Goal: Information Seeking & Learning: Learn about a topic

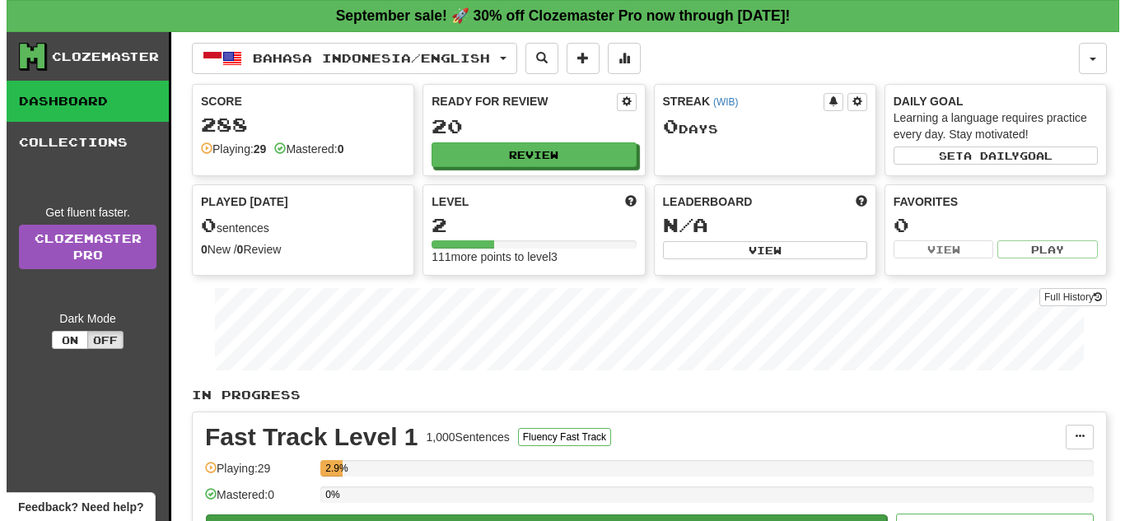
scroll to position [156, 0]
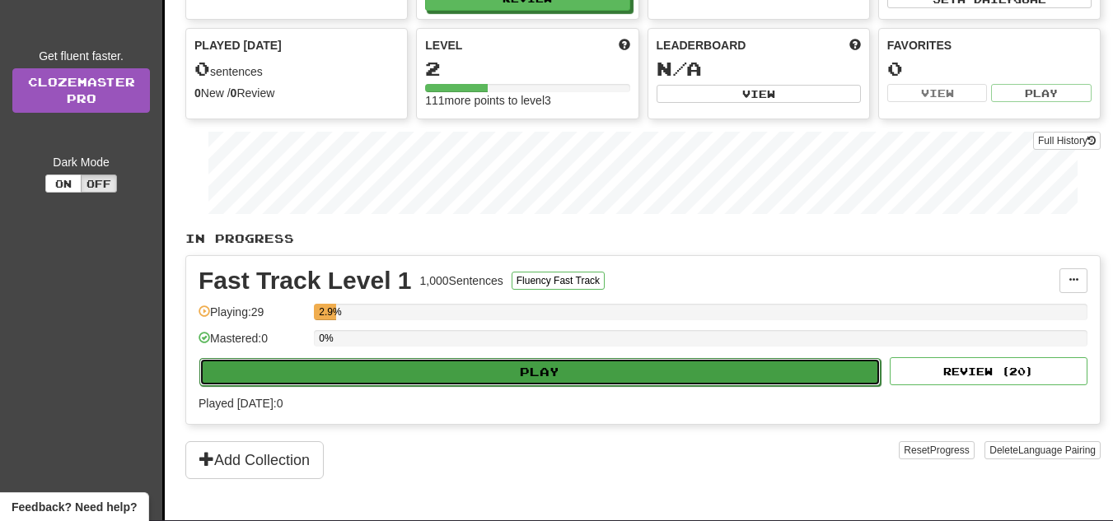
click at [530, 371] on button "Play" at bounding box center [539, 372] width 681 height 28
select select "**"
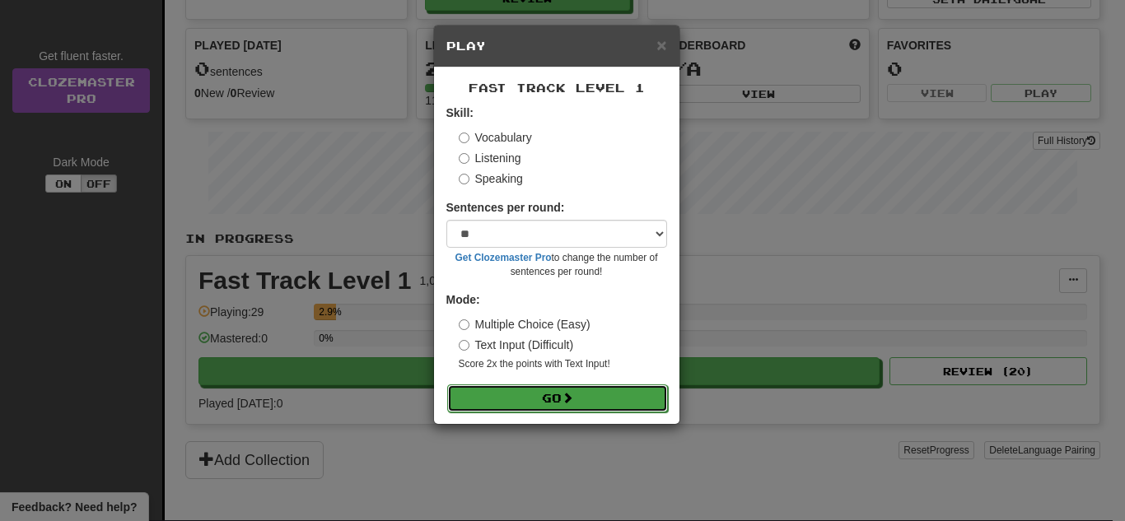
click at [526, 391] on button "Go" at bounding box center [557, 399] width 221 height 28
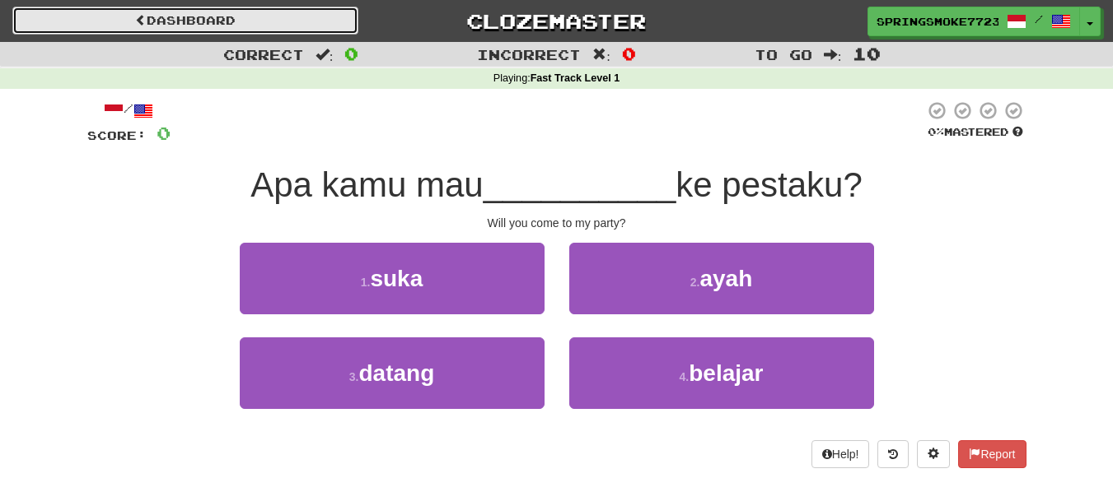
click at [136, 31] on link "Dashboard" at bounding box center [185, 21] width 346 height 28
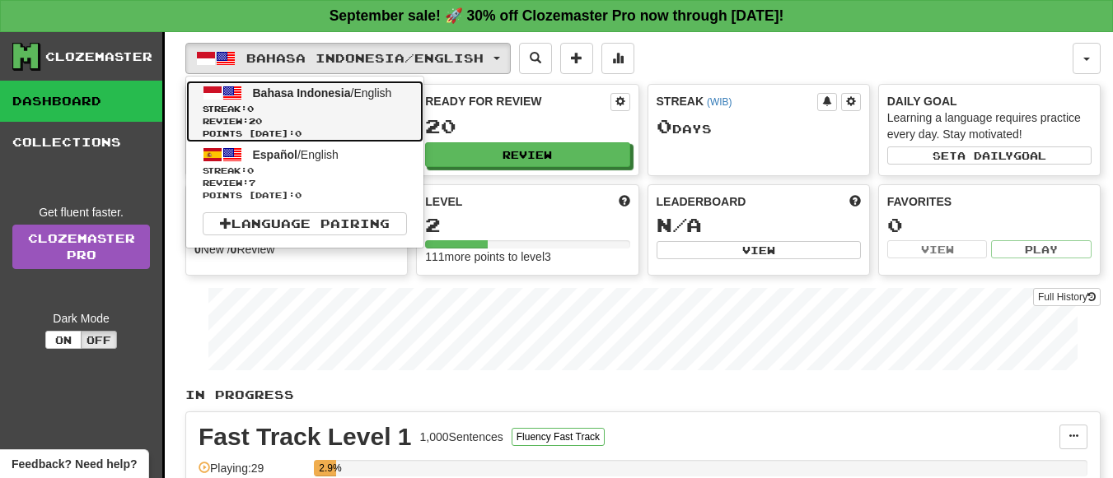
click at [363, 108] on span "Streak: 0" at bounding box center [305, 109] width 204 height 12
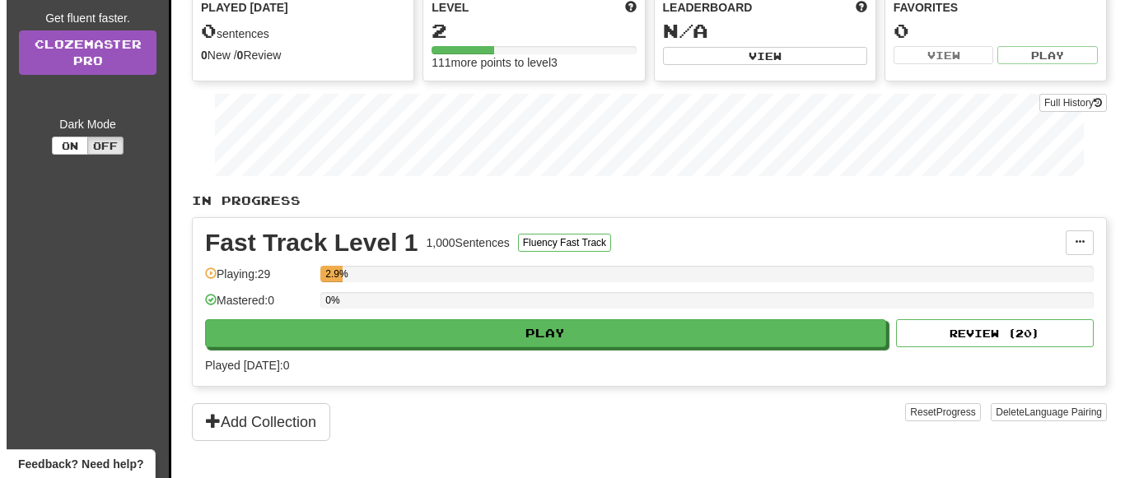
scroll to position [186, 0]
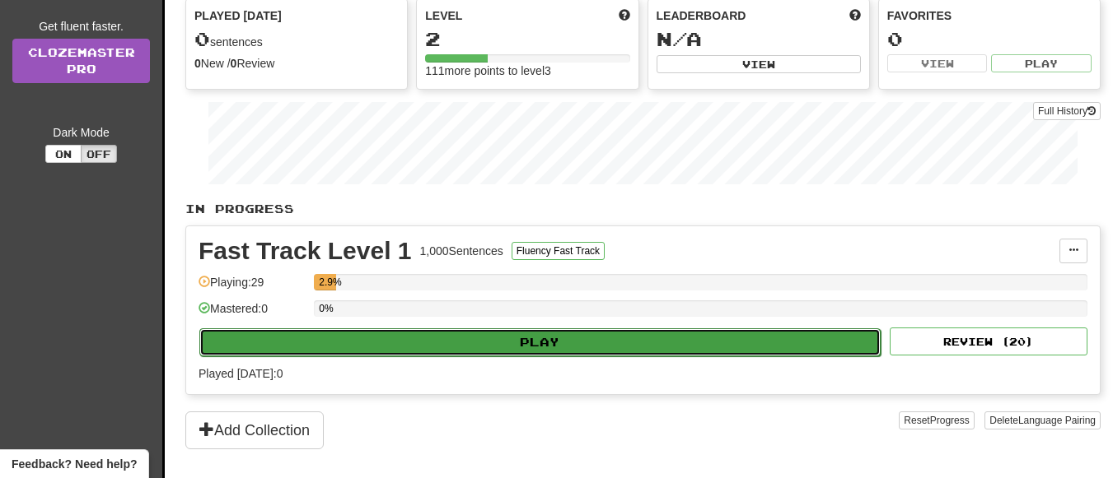
click at [491, 339] on button "Play" at bounding box center [539, 343] width 681 height 28
select select "**"
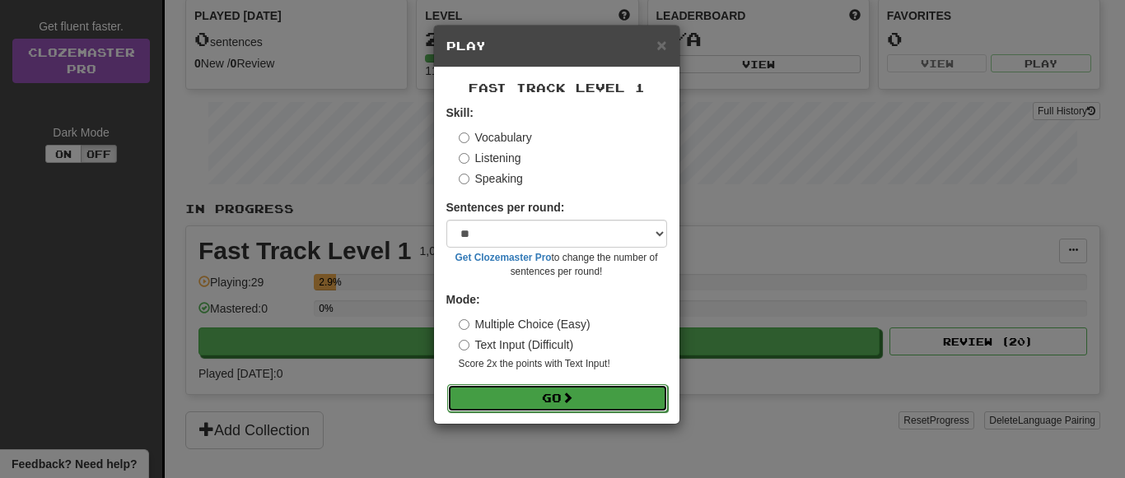
click at [548, 402] on button "Go" at bounding box center [557, 399] width 221 height 28
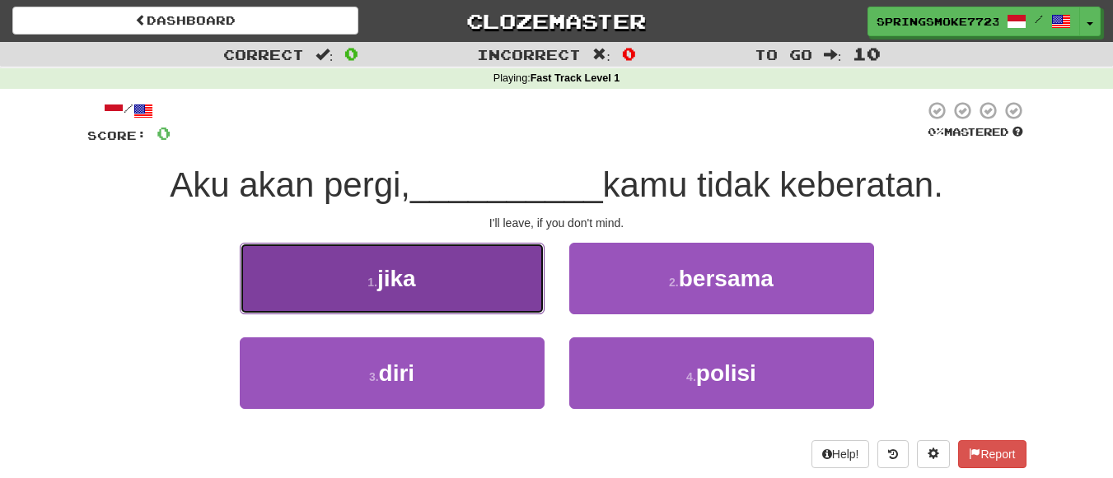
click at [390, 268] on span "jika" at bounding box center [396, 279] width 39 height 26
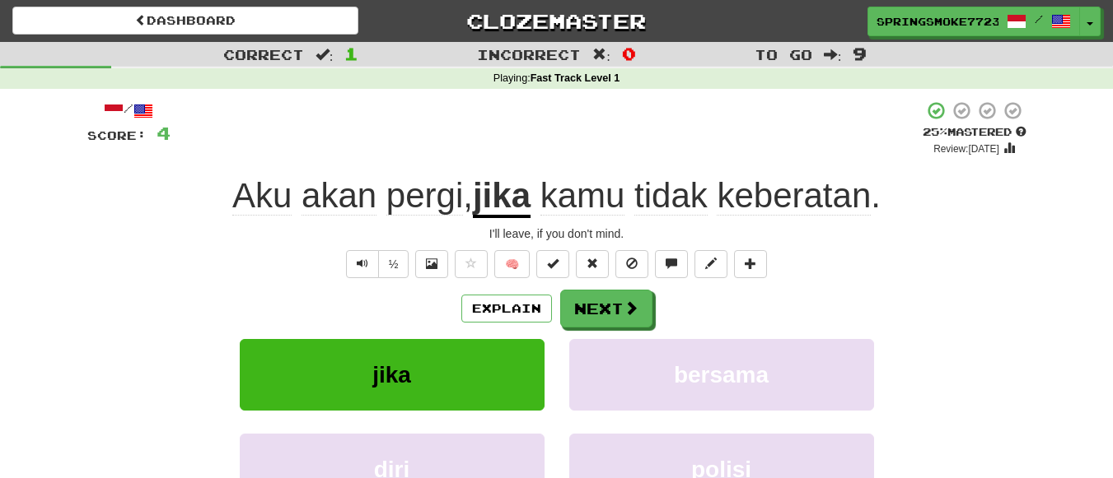
click at [375, 324] on div "Explain Next" at bounding box center [556, 309] width 939 height 38
click at [624, 315] on span at bounding box center [631, 308] width 15 height 15
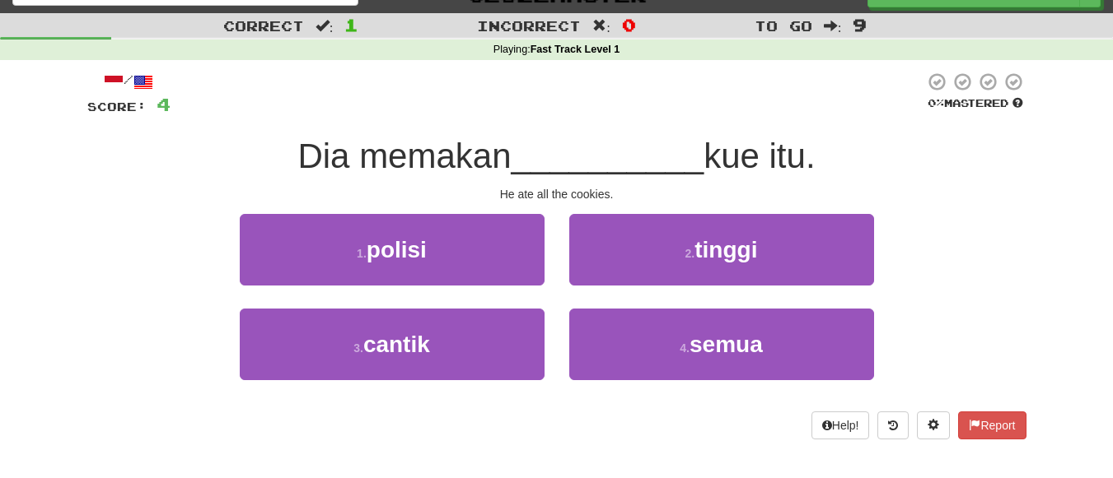
scroll to position [30, 0]
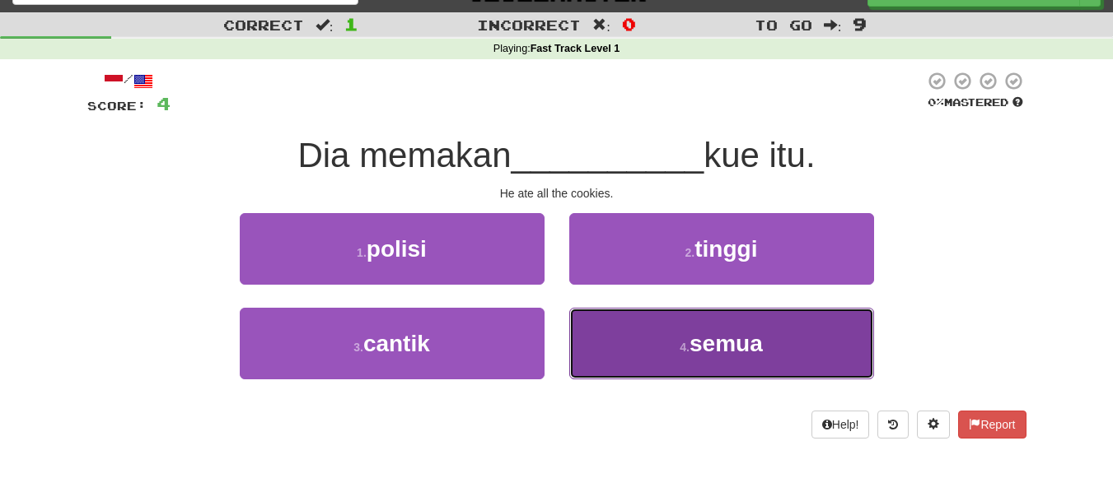
click at [656, 338] on button "4 . semua" at bounding box center [721, 344] width 305 height 72
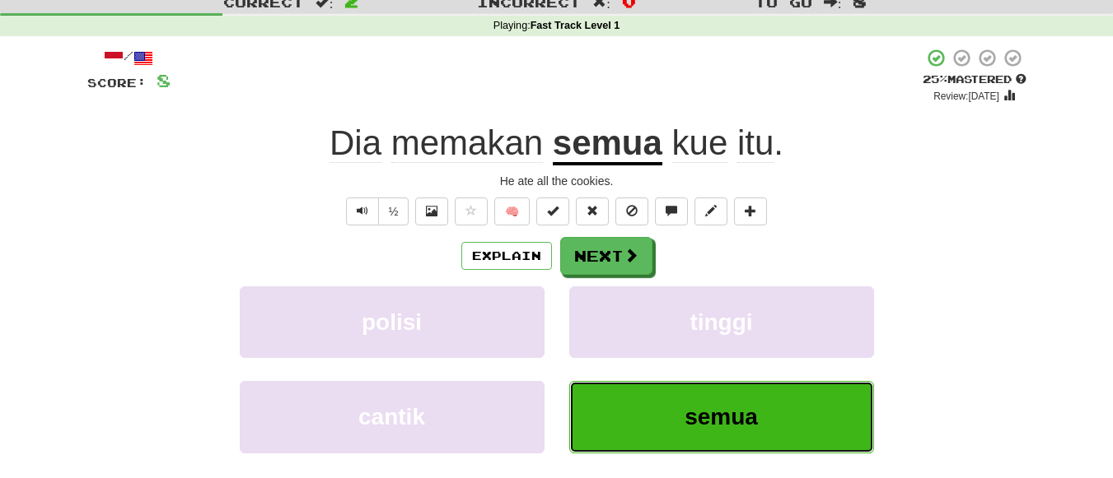
scroll to position [54, 0]
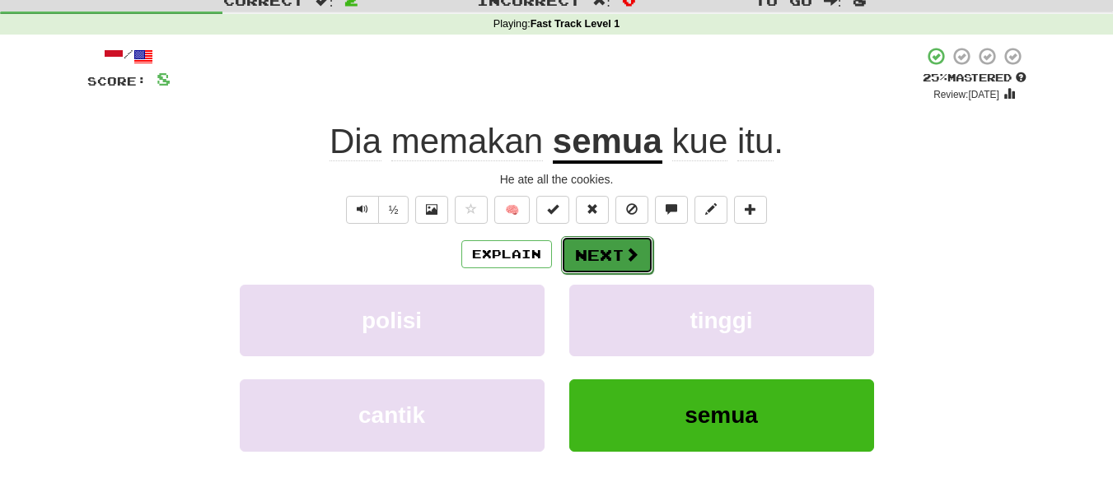
click at [621, 244] on button "Next" at bounding box center [607, 255] width 92 height 38
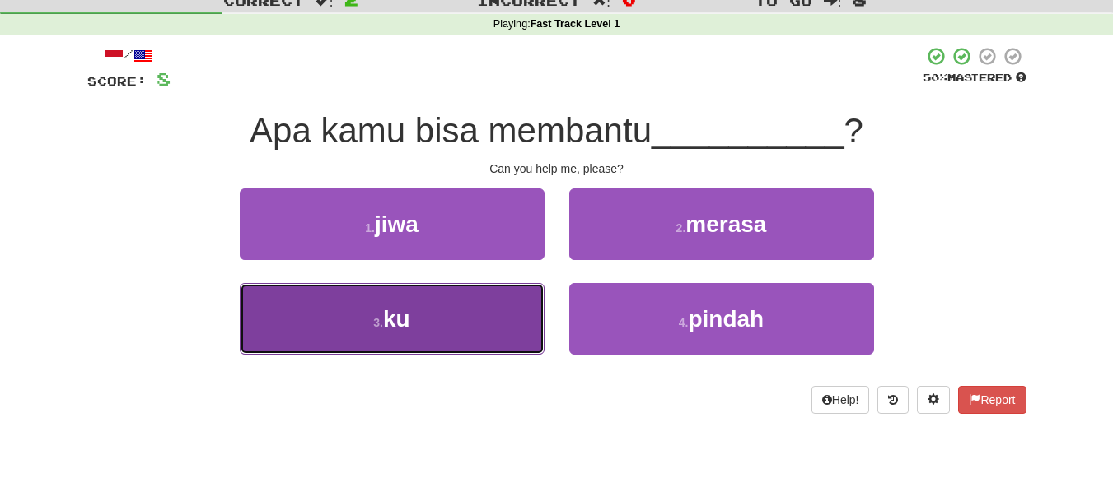
click at [470, 317] on button "3 . ku" at bounding box center [392, 319] width 305 height 72
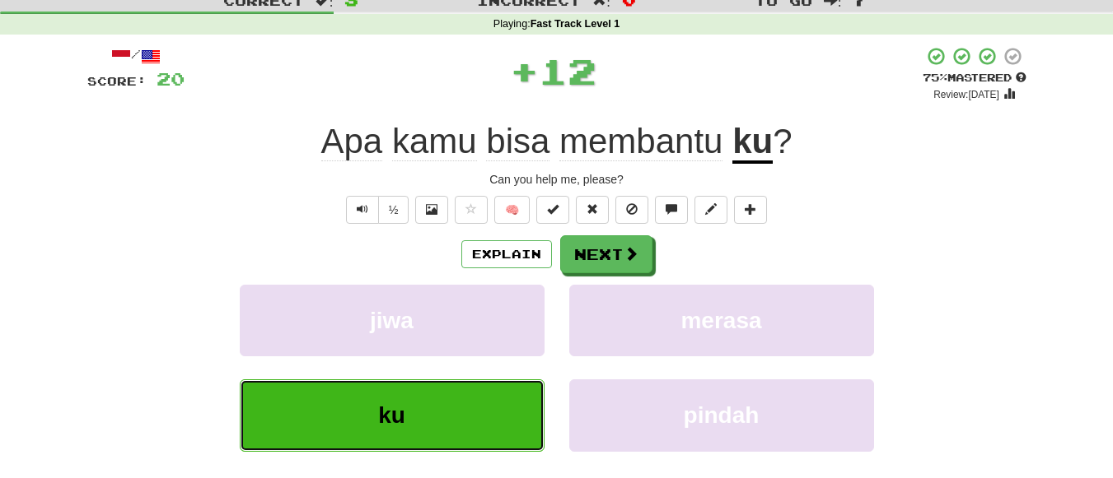
scroll to position [81, 0]
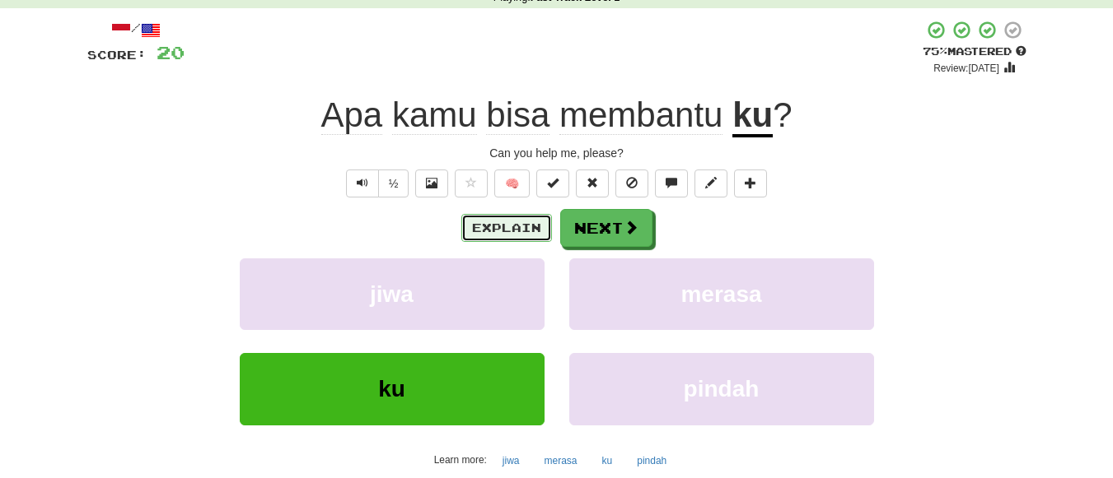
click at [518, 229] on button "Explain" at bounding box center [506, 228] width 91 height 28
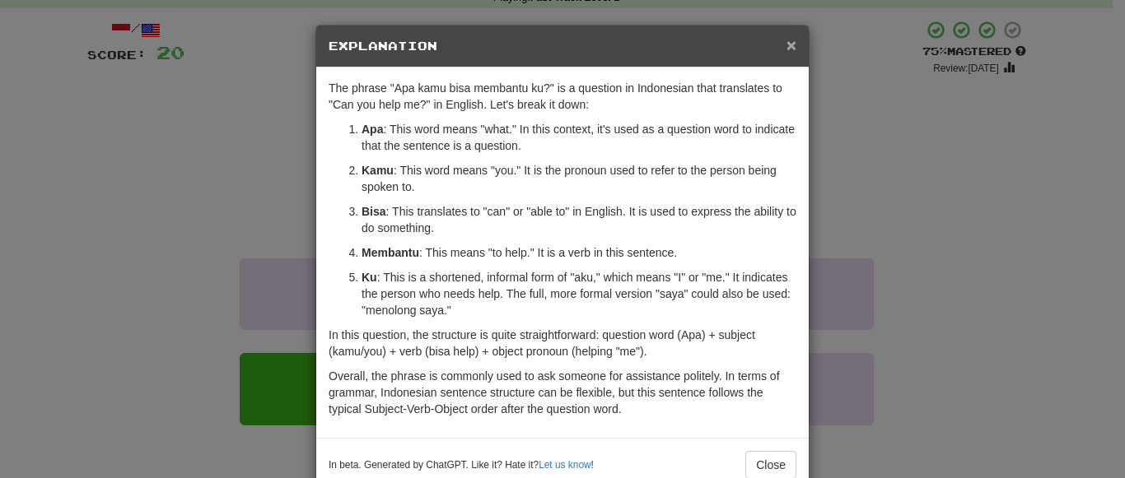
click at [786, 48] on span "×" at bounding box center [791, 44] width 10 height 19
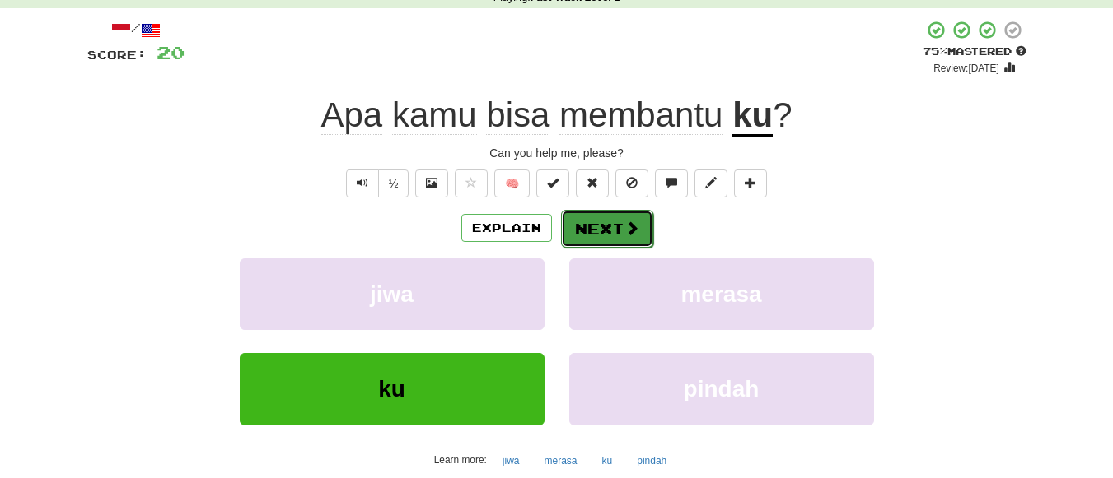
click at [633, 228] on span at bounding box center [631, 228] width 15 height 15
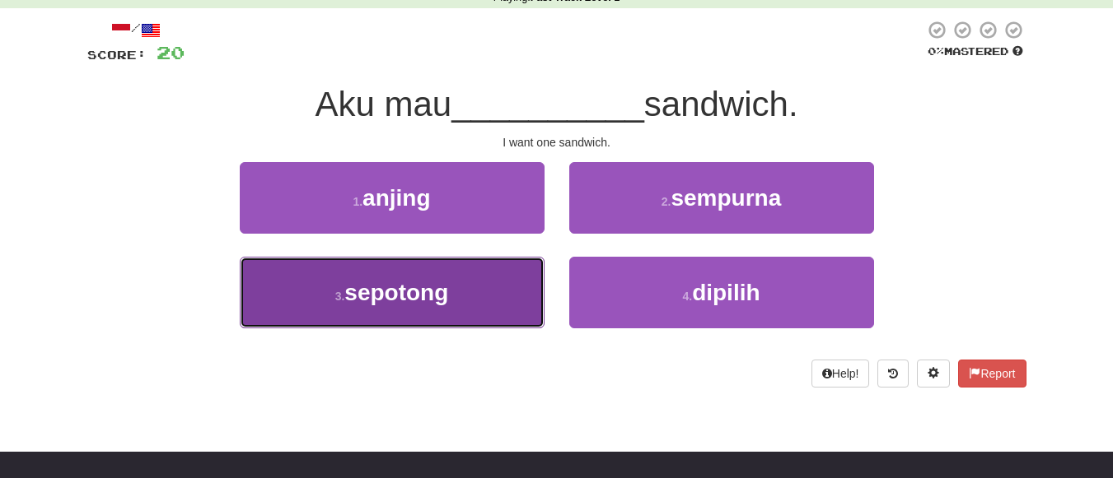
click at [403, 288] on span "sepotong" at bounding box center [396, 293] width 104 height 26
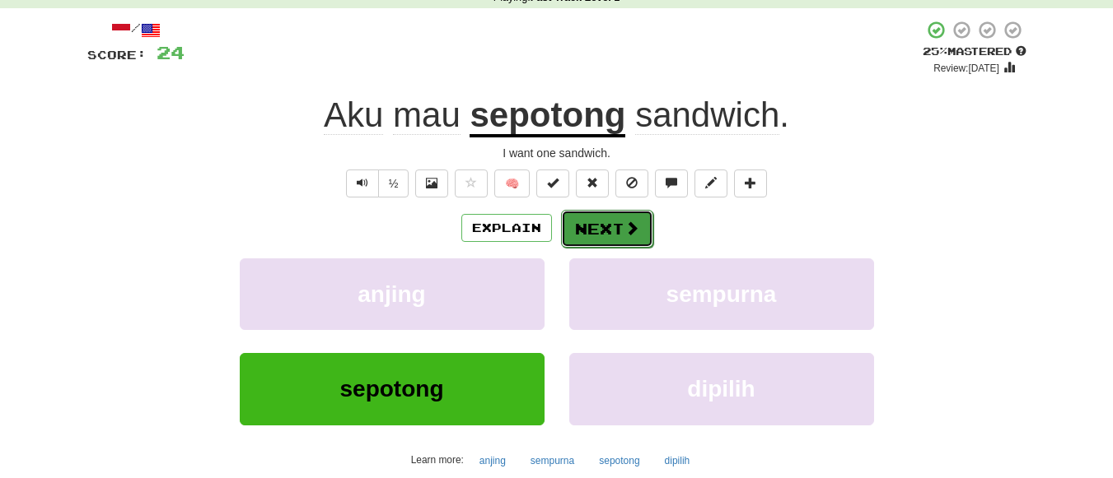
click at [600, 228] on button "Next" at bounding box center [607, 229] width 92 height 38
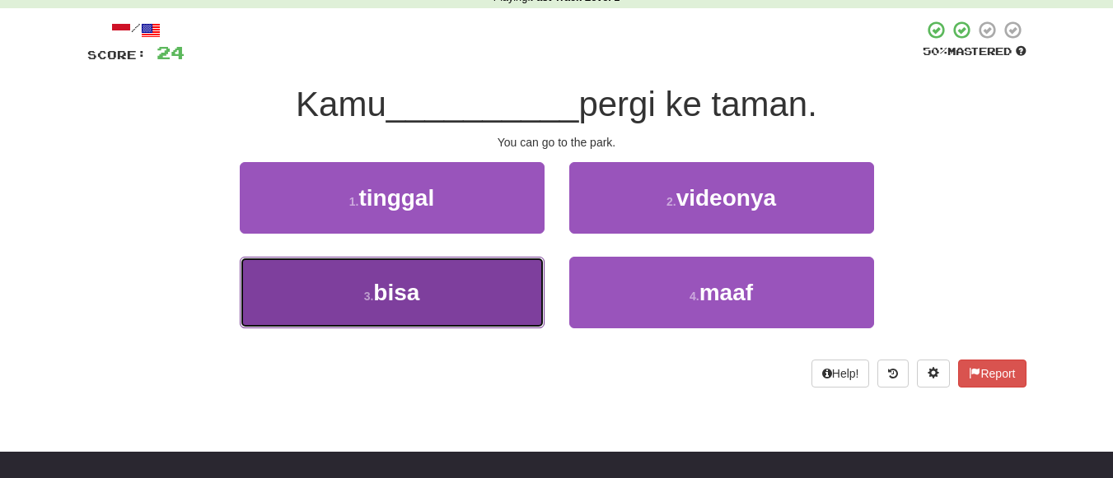
click at [418, 308] on button "3 . bisa" at bounding box center [392, 293] width 305 height 72
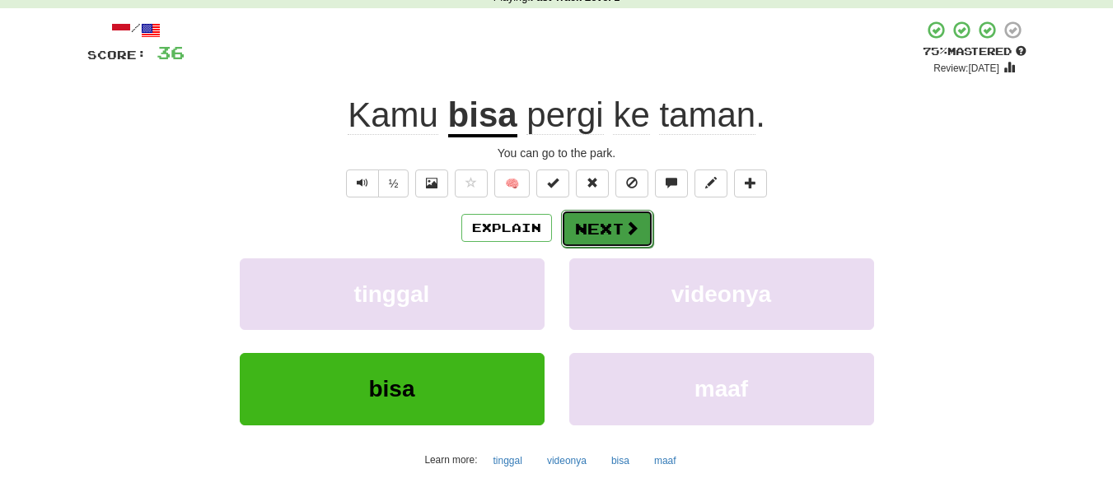
click at [597, 233] on button "Next" at bounding box center [607, 229] width 92 height 38
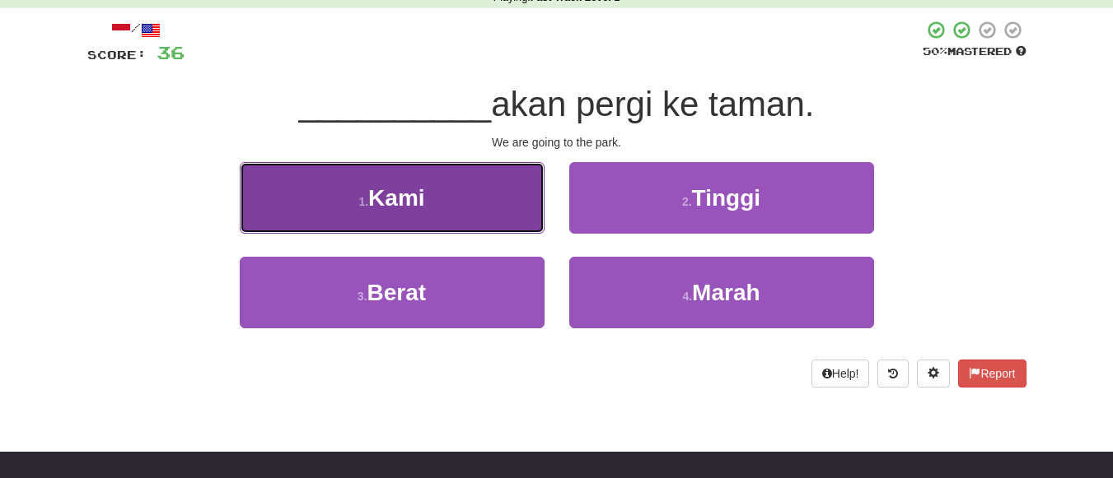
click at [415, 203] on span "Kami" at bounding box center [396, 198] width 56 height 26
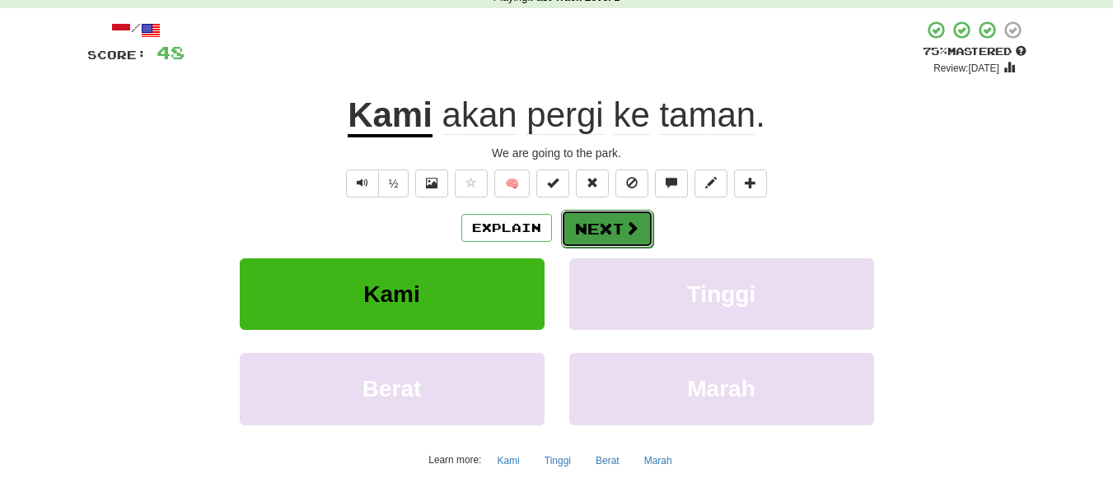
click at [614, 224] on button "Next" at bounding box center [607, 229] width 92 height 38
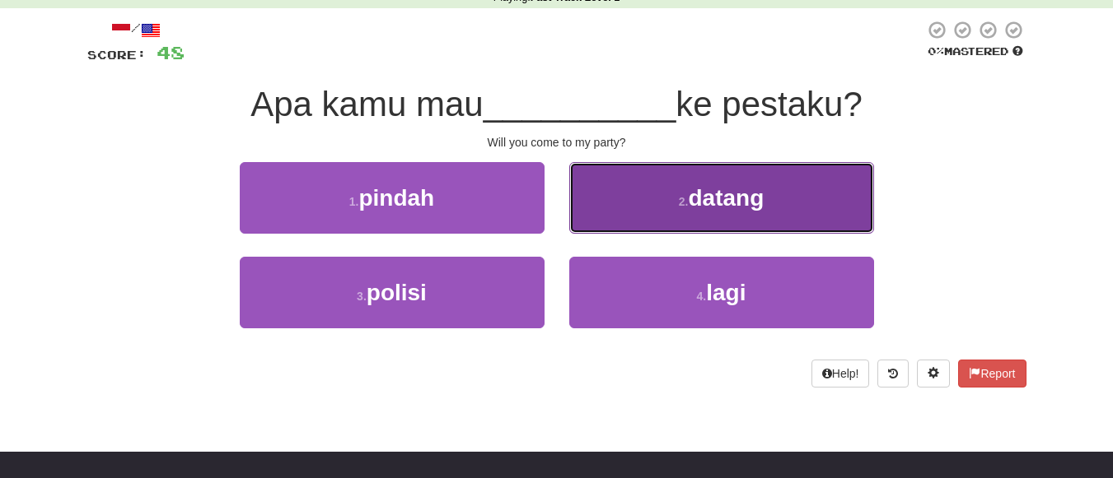
click at [698, 198] on span "datang" at bounding box center [726, 198] width 76 height 26
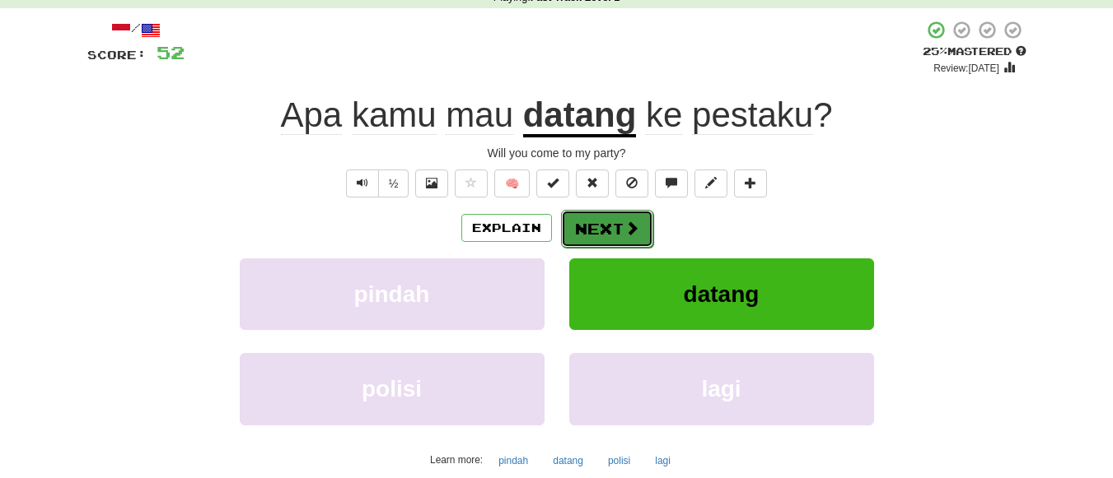
click at [613, 223] on button "Next" at bounding box center [607, 229] width 92 height 38
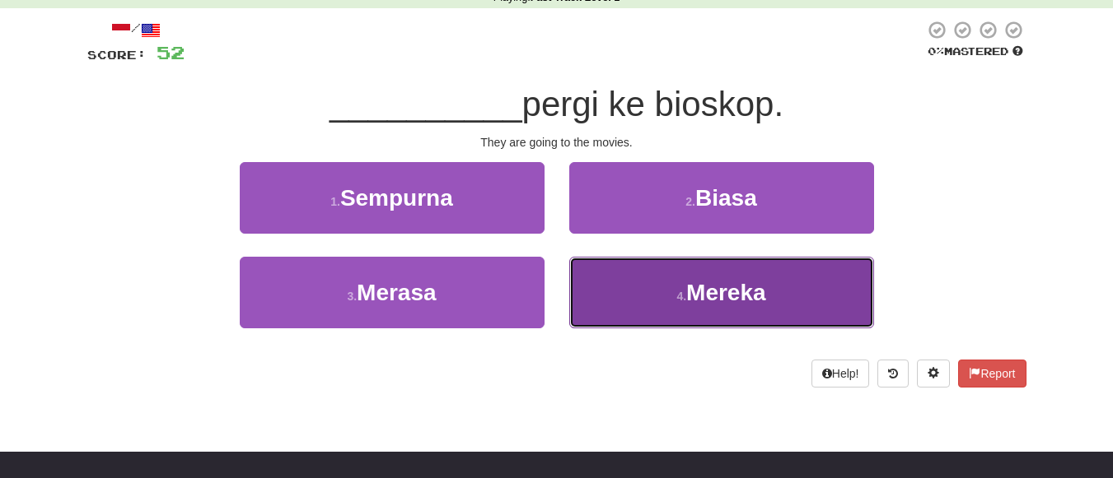
click at [683, 301] on small "4 ." at bounding box center [681, 296] width 10 height 13
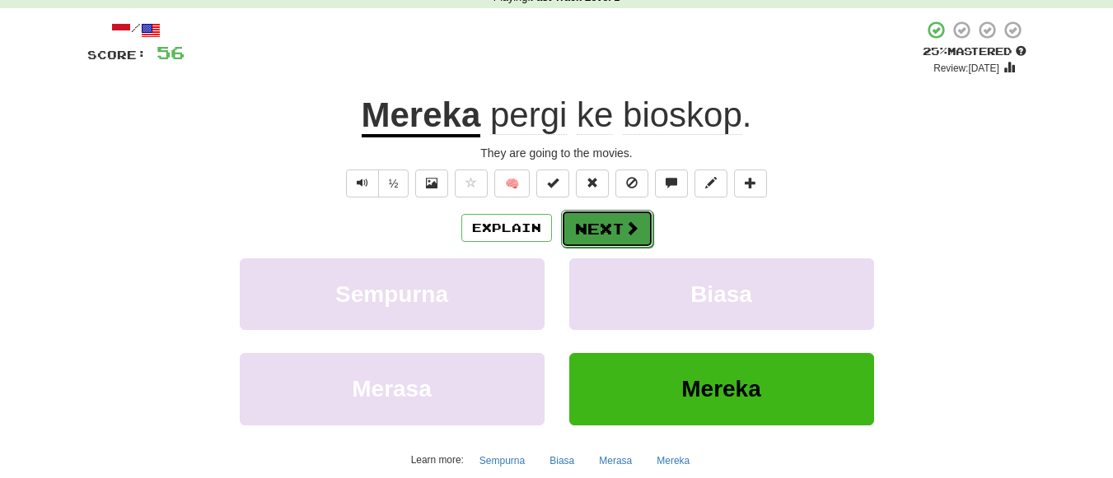
click at [597, 236] on button "Next" at bounding box center [607, 229] width 92 height 38
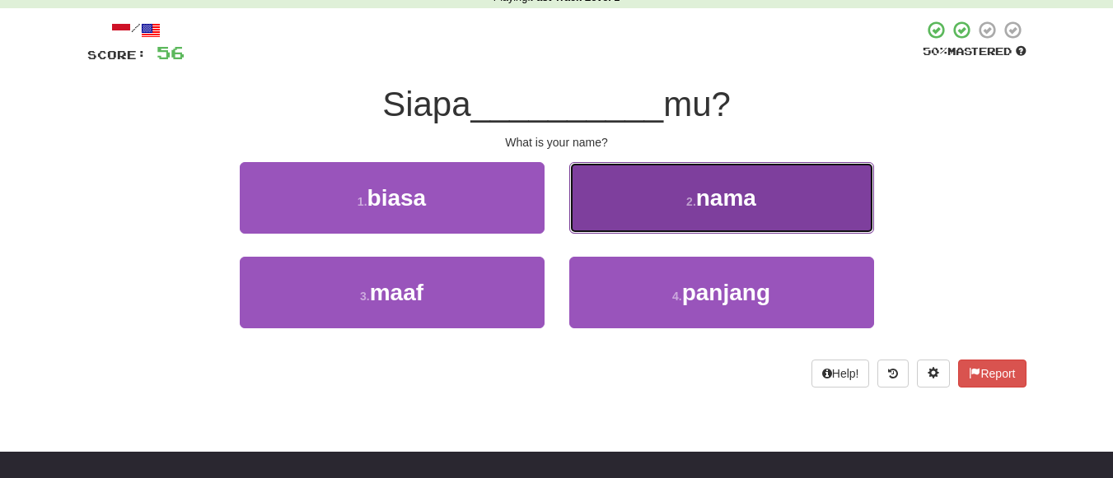
click at [749, 189] on span "nama" at bounding box center [726, 198] width 60 height 26
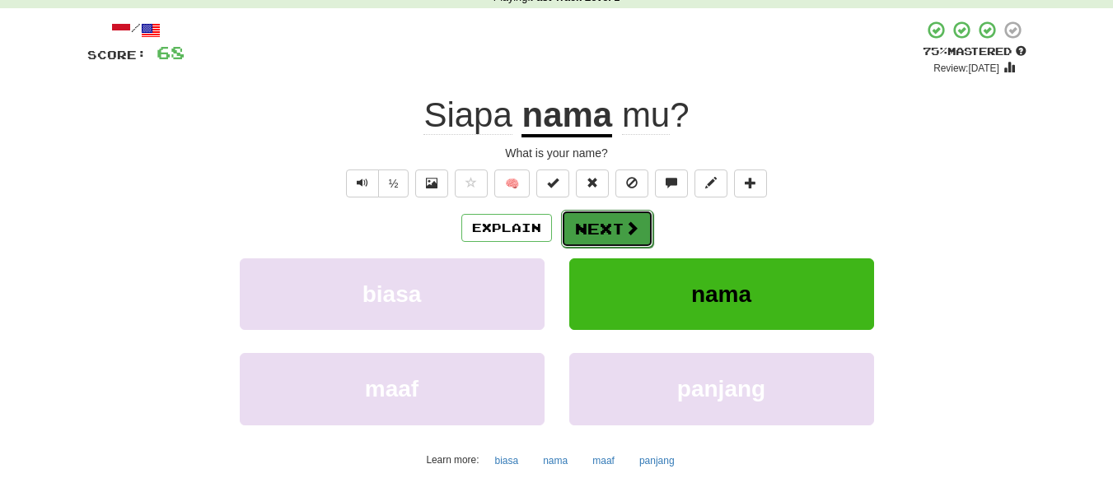
click at [602, 219] on button "Next" at bounding box center [607, 229] width 92 height 38
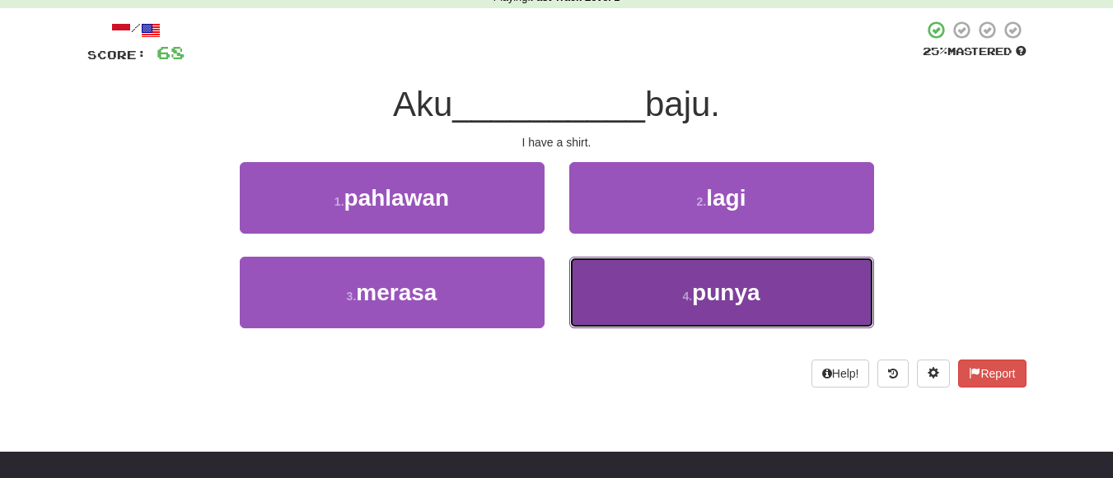
click at [641, 300] on button "4 . punya" at bounding box center [721, 293] width 305 height 72
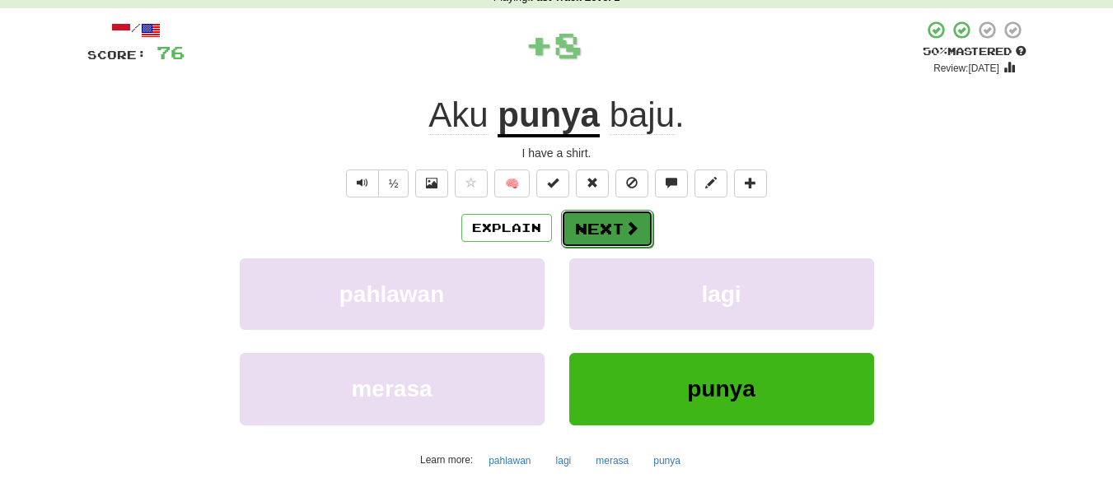
click at [599, 224] on button "Next" at bounding box center [607, 229] width 92 height 38
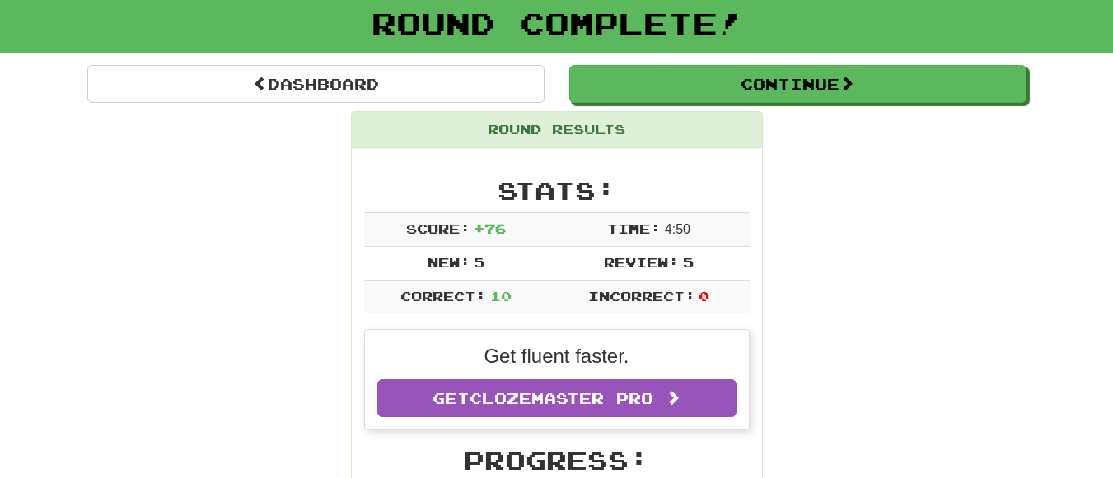
scroll to position [109, 0]
